Goal: Task Accomplishment & Management: Complete application form

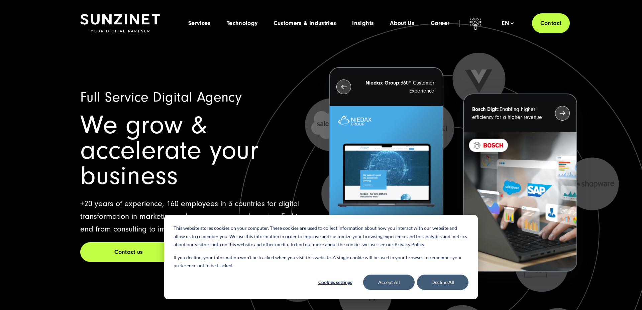
click at [67, 140] on div "Full Service Digital Agency We grow & accelerate your business +20 years of exp…" at bounding box center [321, 186] width 508 height 280
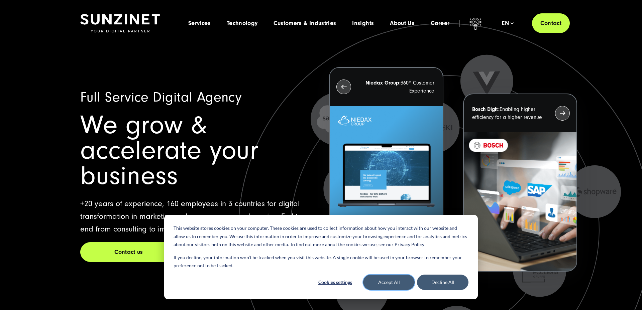
click at [395, 285] on button "Accept All" at bounding box center [388, 282] width 51 height 15
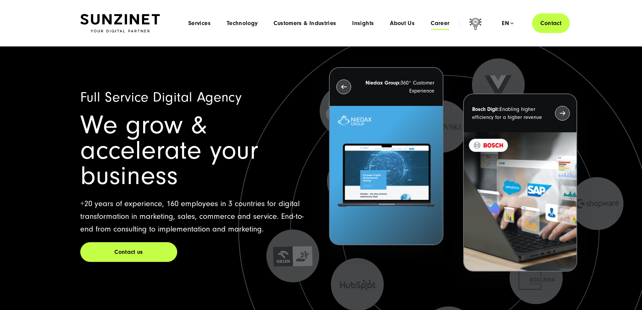
click at [447, 21] on span "Career" at bounding box center [440, 23] width 19 height 7
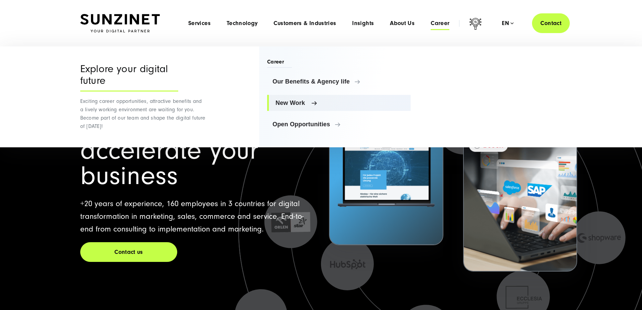
click at [284, 102] on span "New Work" at bounding box center [340, 103] width 130 height 7
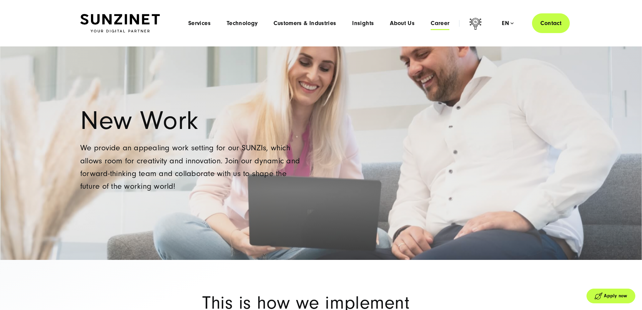
click at [441, 21] on span "Career" at bounding box center [440, 23] width 19 height 7
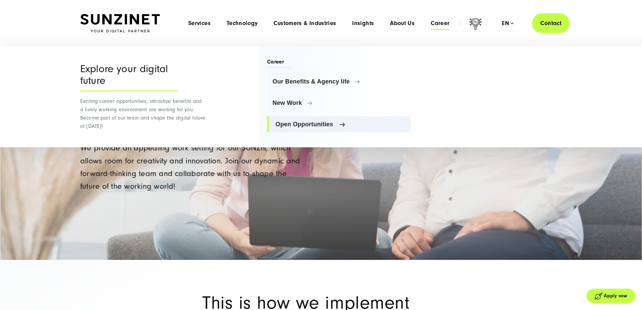
click at [317, 123] on span "Open Opportunities" at bounding box center [340, 124] width 130 height 7
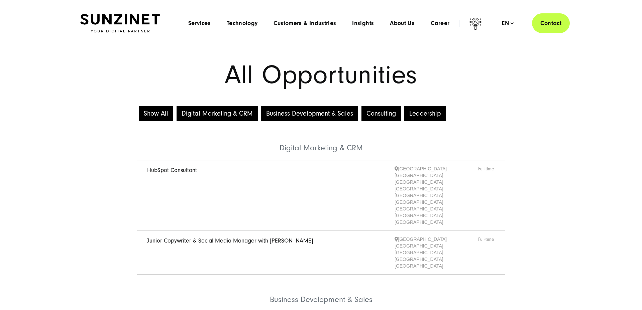
click at [177, 173] on link "HubSpot Consultant" at bounding box center [172, 170] width 50 height 7
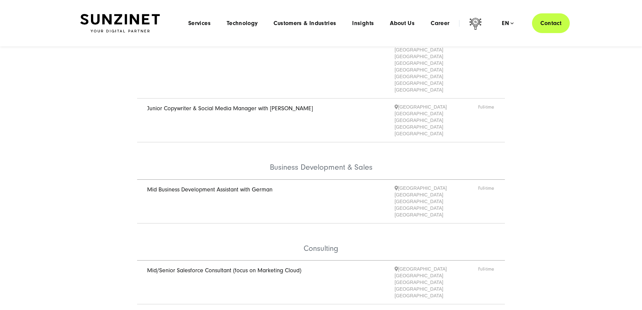
scroll to position [132, 0]
click at [49, 158] on div "Show All Digital Marketing & CRM Business Development & Sales Consulting Leader…" at bounding box center [321, 176] width 642 height 407
click at [500, 80] on link "Deutsch" at bounding box center [491, 83] width 45 height 7
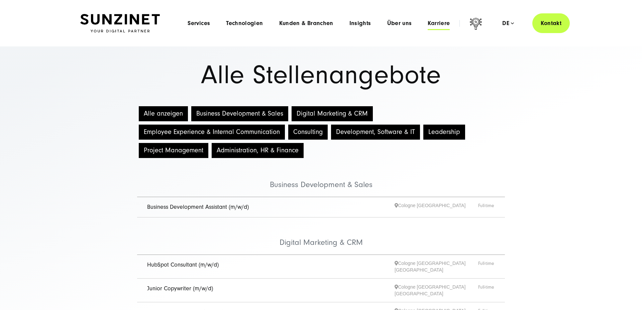
click at [440, 24] on span "Karriere" at bounding box center [439, 23] width 22 height 7
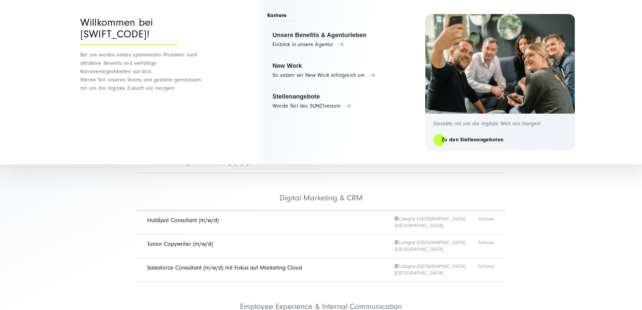
scroll to position [70, 0]
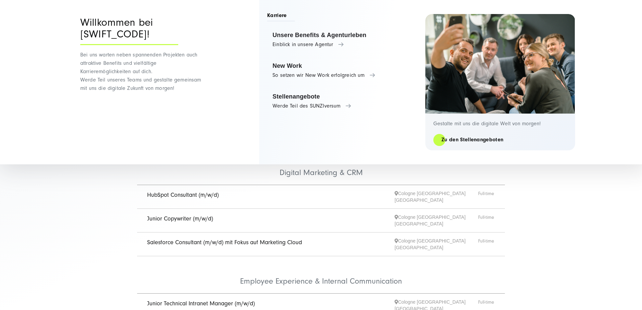
click at [80, 257] on div "Alle anzeigen Business Development & Sales Digital Marketing & CRM Employee Exp…" at bounding box center [321, 305] width 642 height 540
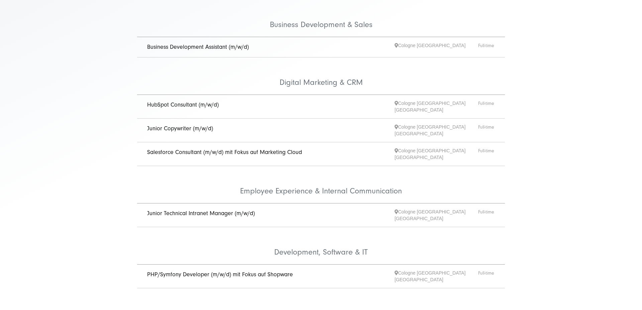
scroll to position [164, 0]
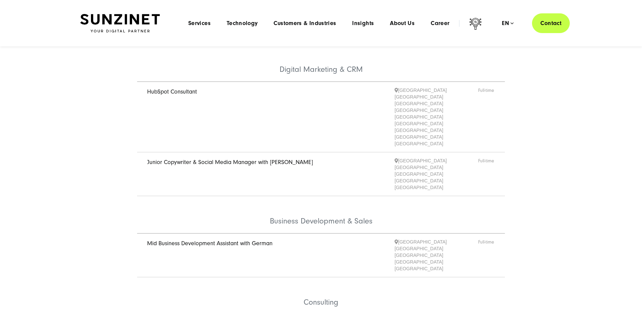
scroll to position [73, 0]
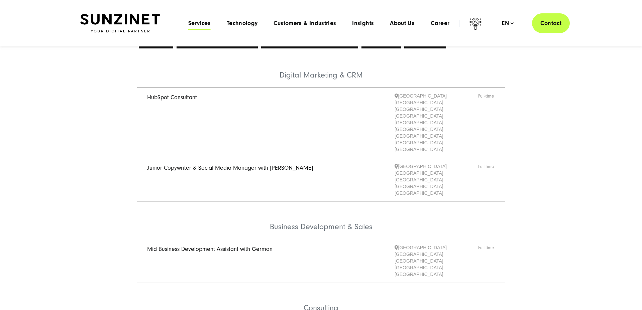
click at [204, 25] on span "Services" at bounding box center [199, 23] width 22 height 7
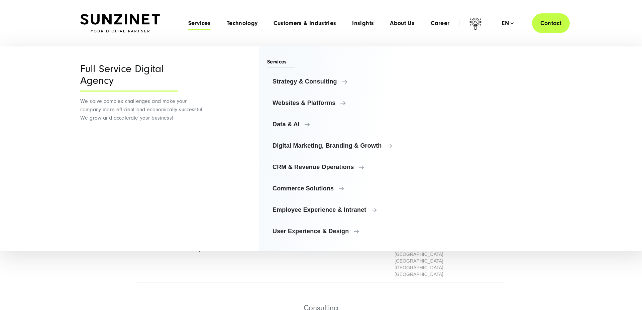
click at [85, 265] on div "Show All Digital Marketing & CRM Business Development & Sales Consulting Leader…" at bounding box center [321, 235] width 642 height 407
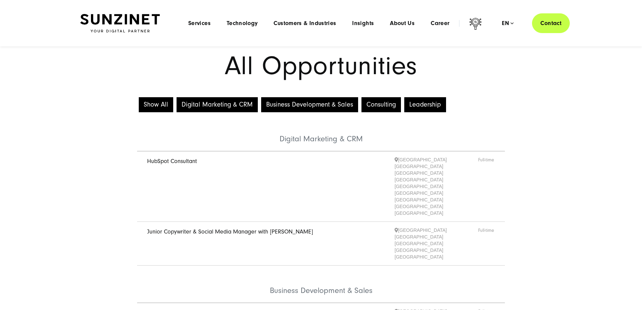
scroll to position [0, 0]
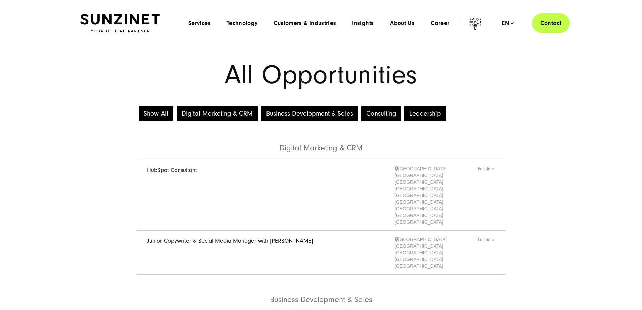
click at [85, 265] on div "Show All Digital Marketing & CRM Business Development & Sales Consulting Leader…" at bounding box center [321, 308] width 642 height 407
click at [205, 237] on link "Junior Copywriter & Social Media Manager with [PERSON_NAME]" at bounding box center [230, 240] width 166 height 7
